Goal: Task Accomplishment & Management: Use online tool/utility

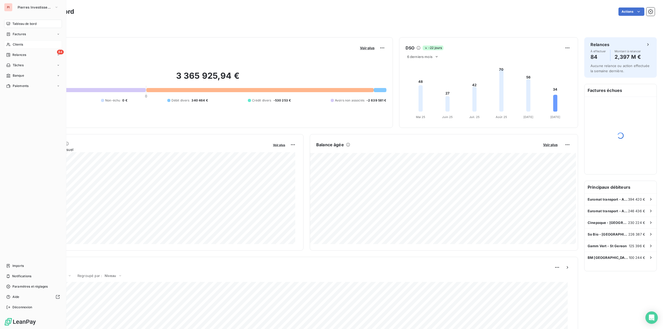
click at [19, 45] on span "Clients" at bounding box center [18, 44] width 10 height 5
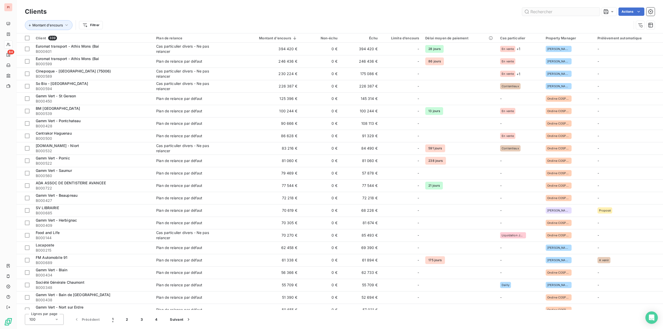
click at [532, 10] on input "text" at bounding box center [561, 12] width 78 height 8
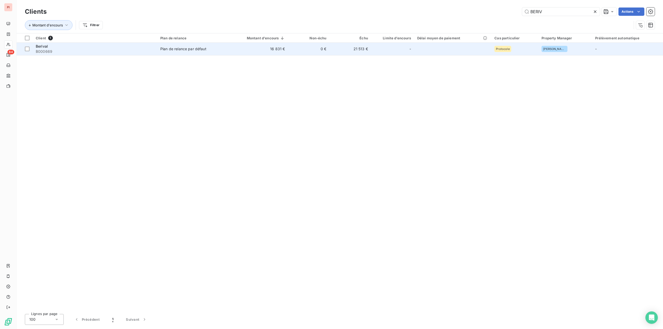
type input "BERIV"
click at [174, 49] on div "Plan de relance par défaut" at bounding box center [183, 48] width 46 height 5
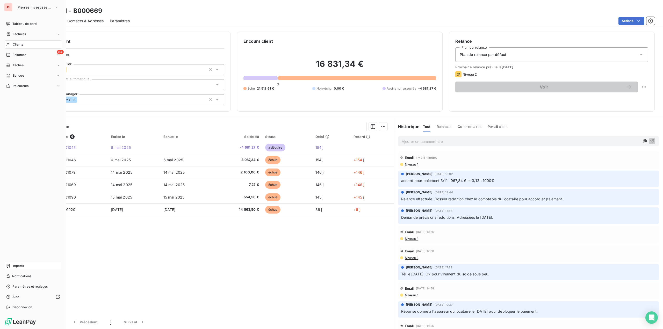
click at [17, 269] on div "Imports" at bounding box center [33, 266] width 58 height 8
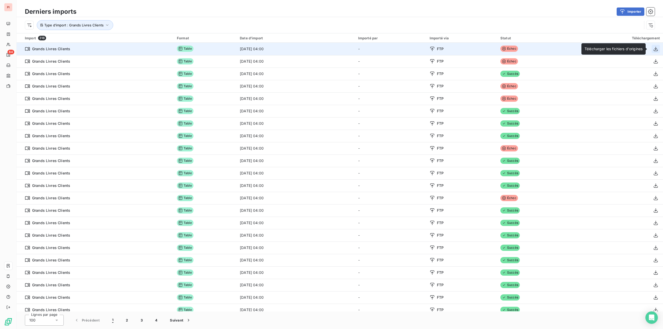
click at [653, 50] on icon "button" at bounding box center [655, 48] width 5 height 5
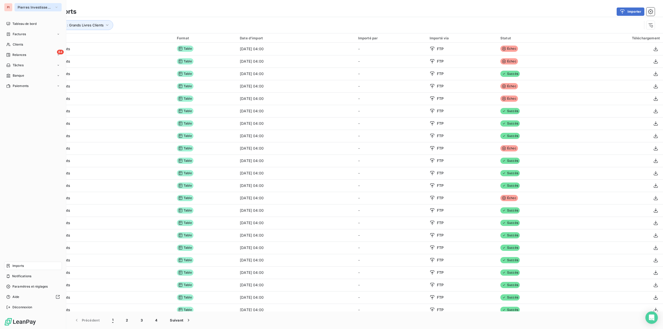
click at [28, 6] on span "Pierres Investissement" at bounding box center [35, 7] width 35 height 4
click at [35, 57] on span "Vue consolidée" at bounding box center [37, 58] width 26 height 5
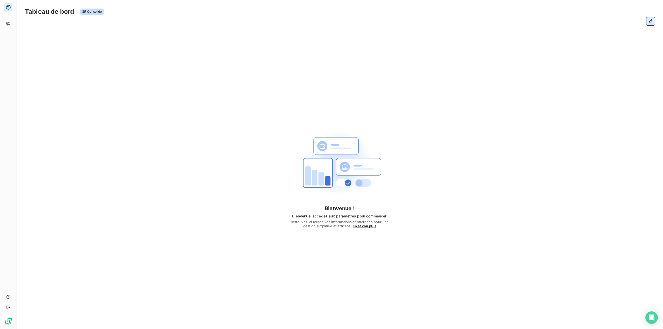
click at [651, 20] on icon "button" at bounding box center [650, 21] width 4 height 4
click at [16, 23] on span "Tableau de bord" at bounding box center [24, 23] width 24 height 5
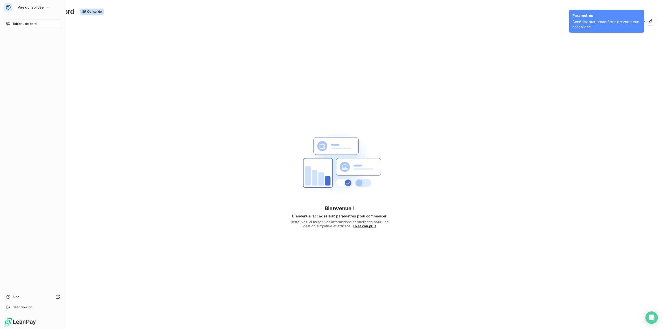
click at [20, 25] on span "Tableau de bord" at bounding box center [24, 23] width 24 height 5
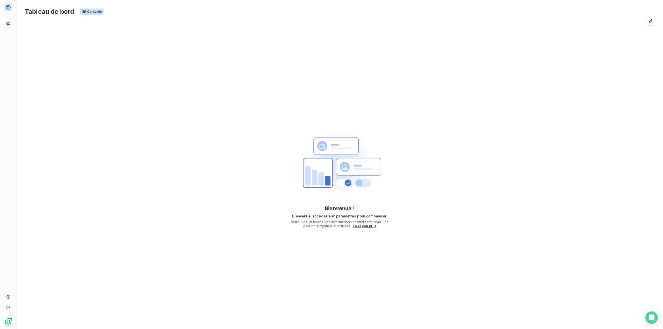
click at [90, 10] on span "Consolidé" at bounding box center [91, 12] width 23 height 6
click at [50, 10] on h3 "Tableau de bord" at bounding box center [49, 11] width 49 height 9
click at [112, 97] on div "Bienvenue ! Bienvenue, accédez aux paramètres pour commencer. Retrouvez ici tou…" at bounding box center [340, 174] width 646 height 292
click at [371, 227] on span "En savoir plus" at bounding box center [365, 226] width 24 height 4
click at [651, 24] on button "button" at bounding box center [650, 21] width 8 height 8
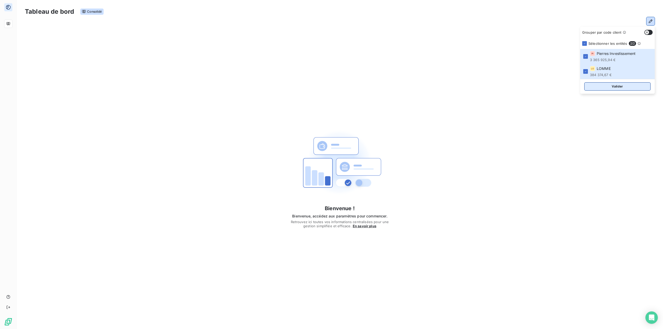
click at [613, 86] on button "Valider" at bounding box center [617, 86] width 66 height 8
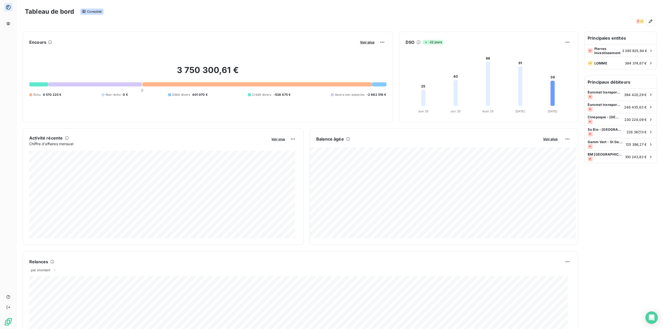
click at [240, 13] on div "Tableau de bord Consolidé" at bounding box center [340, 11] width 630 height 11
click at [380, 40] on html "Tableau de bord Consolidé PI LO Encours Voir plus 3 750 300,61 € 0 Échu 6 570 2…" at bounding box center [331, 164] width 663 height 329
click at [378, 44] on html "Tableau de bord Consolidé PI LO Encours Voir plus 3 750 300,61 € 0 Échu 6 570 2…" at bounding box center [331, 164] width 663 height 329
click at [363, 50] on div "Exporter" at bounding box center [367, 53] width 29 height 8
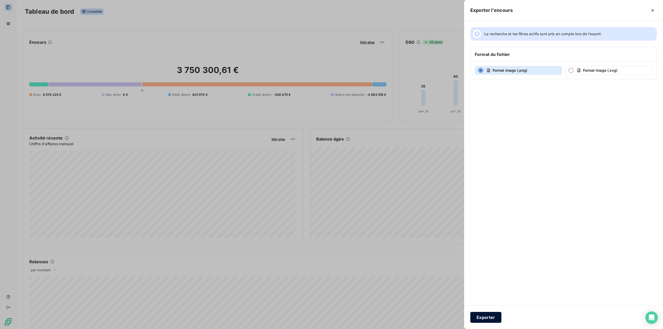
click at [486, 317] on button "Exporter" at bounding box center [485, 317] width 31 height 11
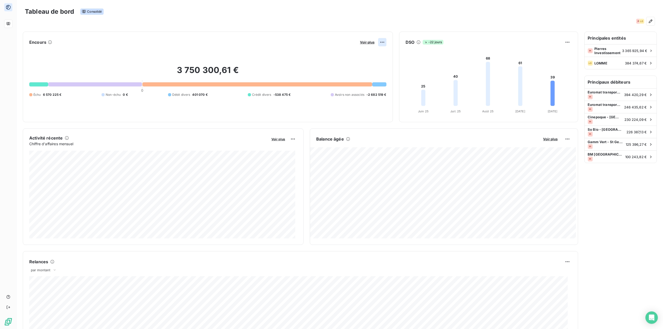
click at [381, 42] on html "Tableau de bord Consolidé PI LO Encours Voir plus 3 750 300,61 € 0 Échu 6 570 2…" at bounding box center [331, 164] width 663 height 329
click at [358, 53] on div "Exporter" at bounding box center [367, 53] width 29 height 8
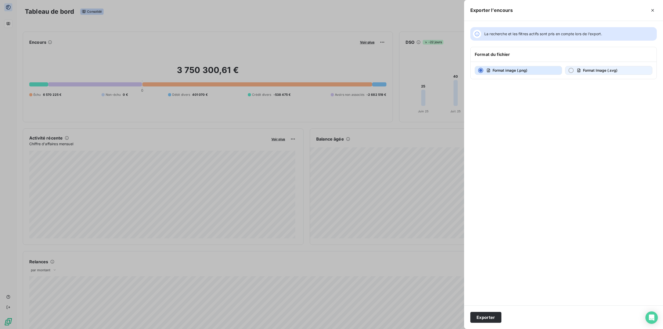
click at [601, 70] on span "Format Image (.svg)" at bounding box center [600, 70] width 34 height 4
click at [483, 319] on button "Exporter" at bounding box center [485, 317] width 31 height 11
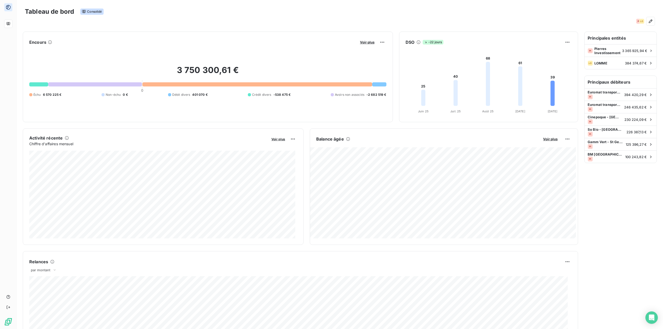
click at [296, 137] on div "Activité récente Chiffre d'affaires mensuel Voir plus" at bounding box center [163, 186] width 281 height 116
click at [293, 139] on html "Tableau de bord Consolidé PI LO Encours Voir plus 3 750 300,61 € 0 Échu 6 570 2…" at bounding box center [331, 164] width 663 height 329
click at [282, 150] on div "Exporter" at bounding box center [278, 150] width 29 height 8
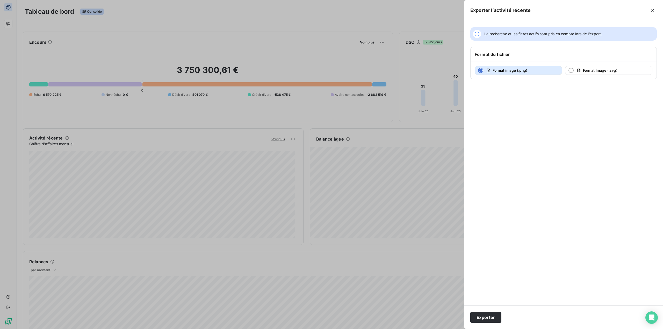
click at [410, 90] on div at bounding box center [331, 164] width 663 height 329
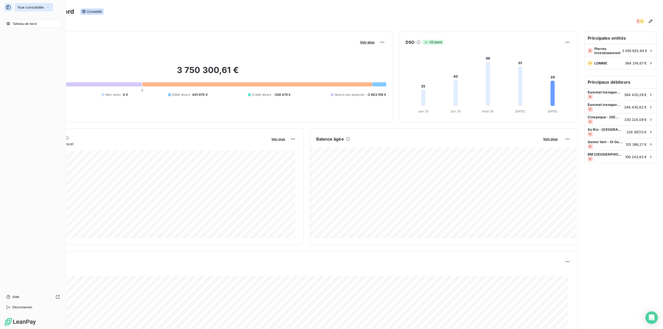
click at [25, 7] on span "Vue consolidée" at bounding box center [31, 7] width 26 height 4
click at [40, 45] on span "Pierres Investissement" at bounding box center [48, 45] width 46 height 5
